Goal: Go to known website: Access a specific website the user already knows

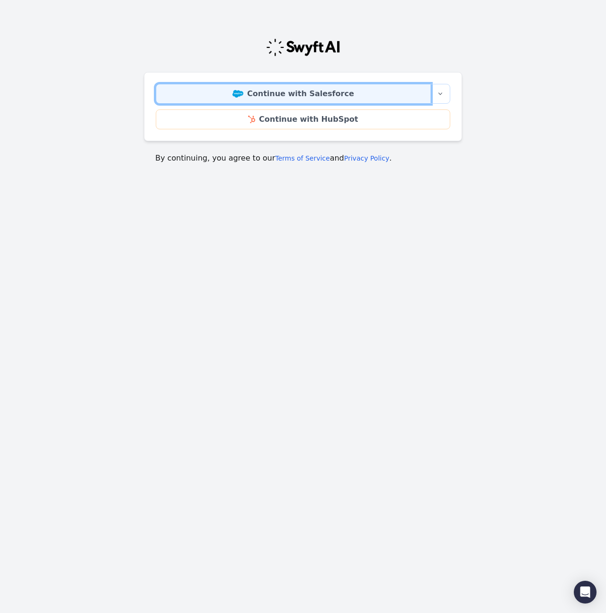
click at [301, 93] on link "Continue with Salesforce" at bounding box center [293, 94] width 275 height 20
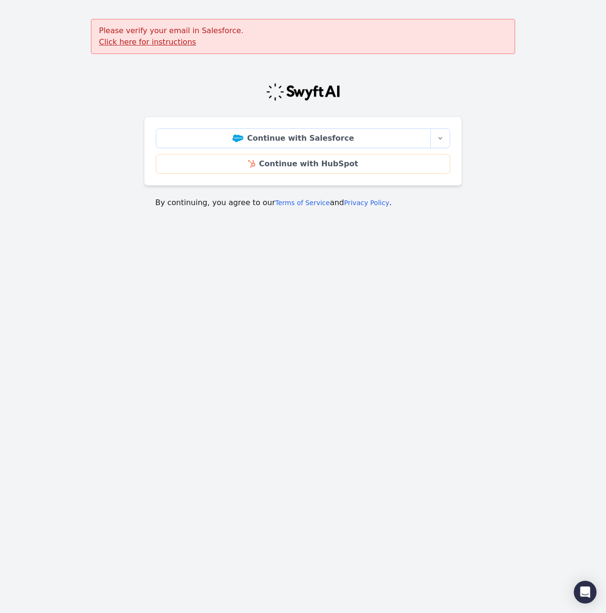
click at [160, 44] on u "Click here for instructions" at bounding box center [147, 41] width 97 height 9
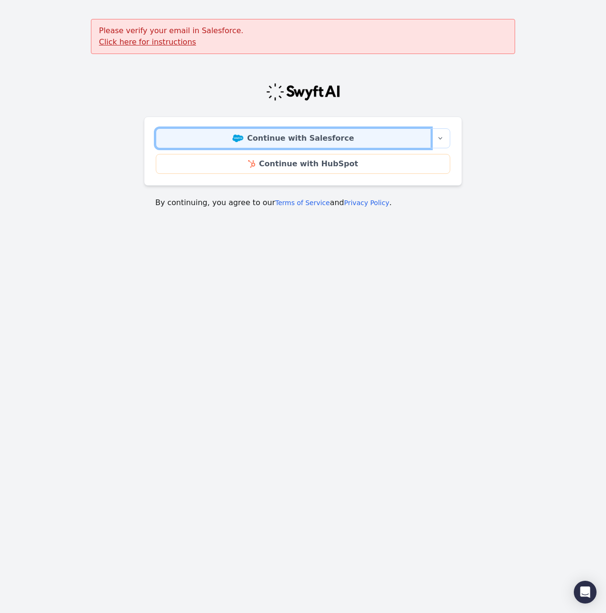
click at [295, 135] on link "Continue with Salesforce" at bounding box center [293, 138] width 275 height 20
